Goal: Transaction & Acquisition: Obtain resource

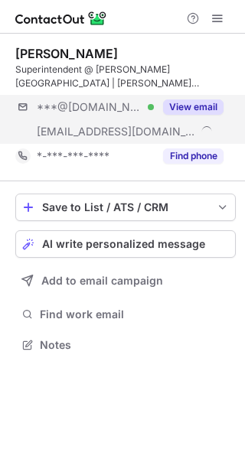
scroll to position [334, 245]
click at [198, 100] on button "View email" at bounding box center [193, 106] width 60 height 15
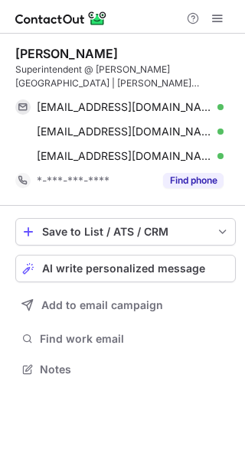
scroll to position [358, 245]
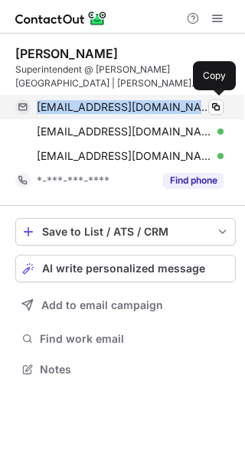
drag, startPoint x: 36, startPoint y: 106, endPoint x: 167, endPoint y: 99, distance: 131.0
click at [167, 99] on div "[EMAIL_ADDRESS][DOMAIN_NAME] Verified Copy" at bounding box center [119, 107] width 208 height 24
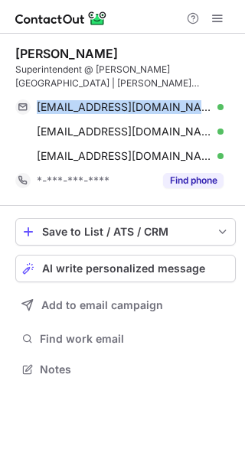
copy span "[EMAIL_ADDRESS][DOMAIN_NAME]"
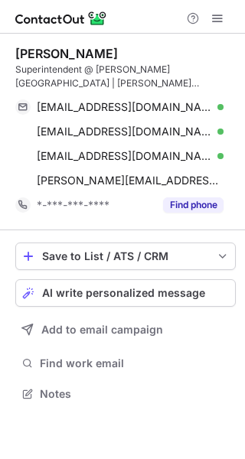
scroll to position [382, 245]
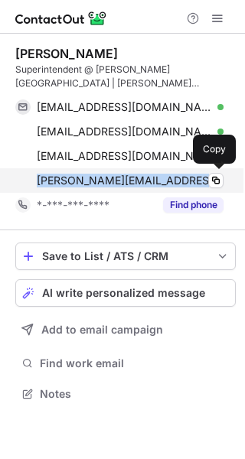
drag, startPoint x: 180, startPoint y: 180, endPoint x: 37, endPoint y: 177, distance: 143.1
click at [37, 177] on div "[PERSON_NAME][EMAIL_ADDRESS][DOMAIN_NAME][PERSON_NAME]" at bounding box center [130, 181] width 187 height 14
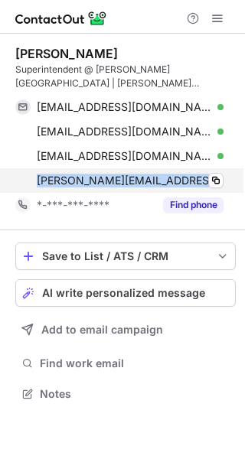
copy span "[PERSON_NAME][EMAIL_ADDRESS][DOMAIN_NAME][PERSON_NAME]"
